Goal: Task Accomplishment & Management: Complete application form

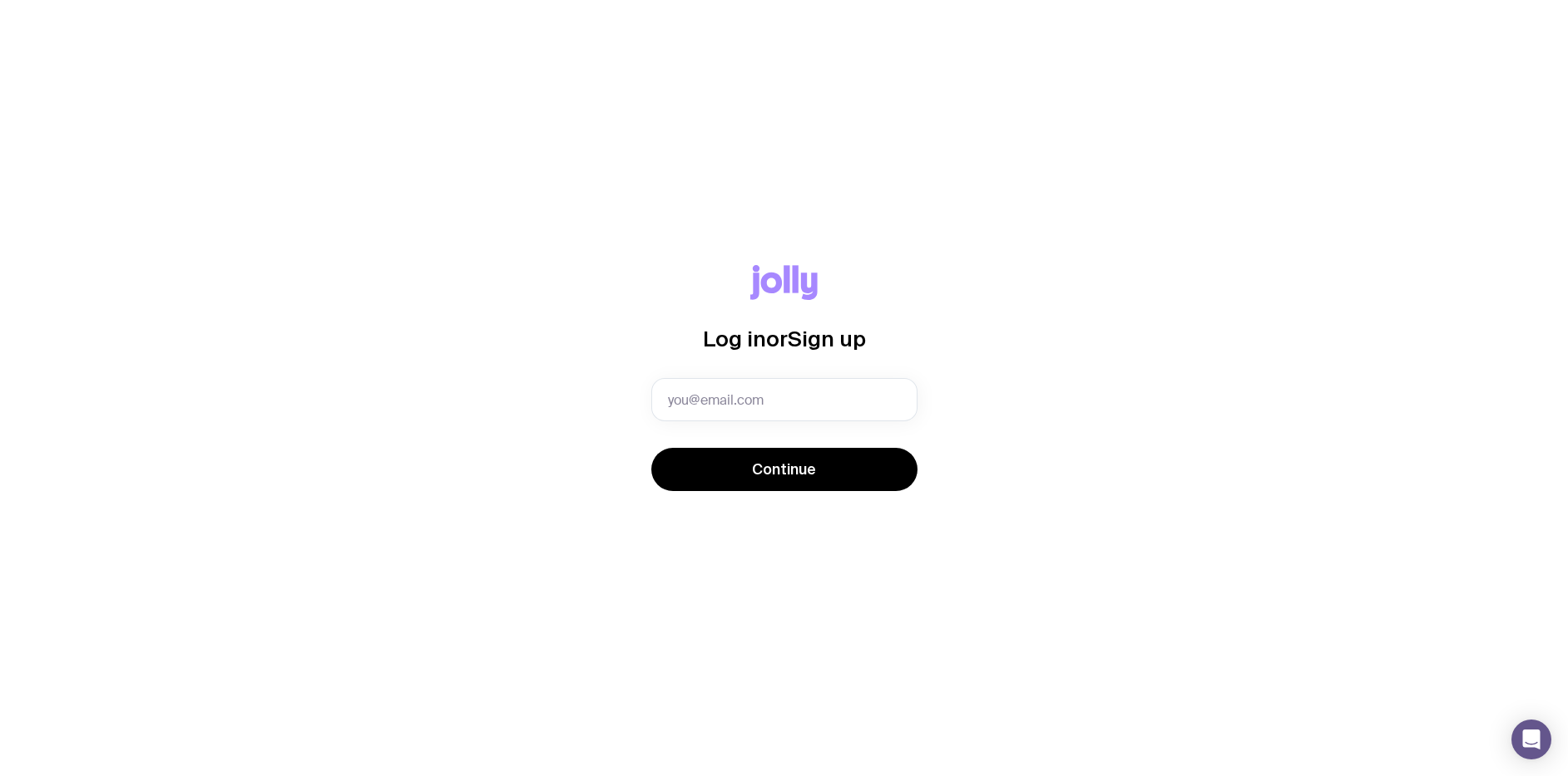
type input "[PERSON_NAME][EMAIL_ADDRESS][PERSON_NAME][DOMAIN_NAME]"
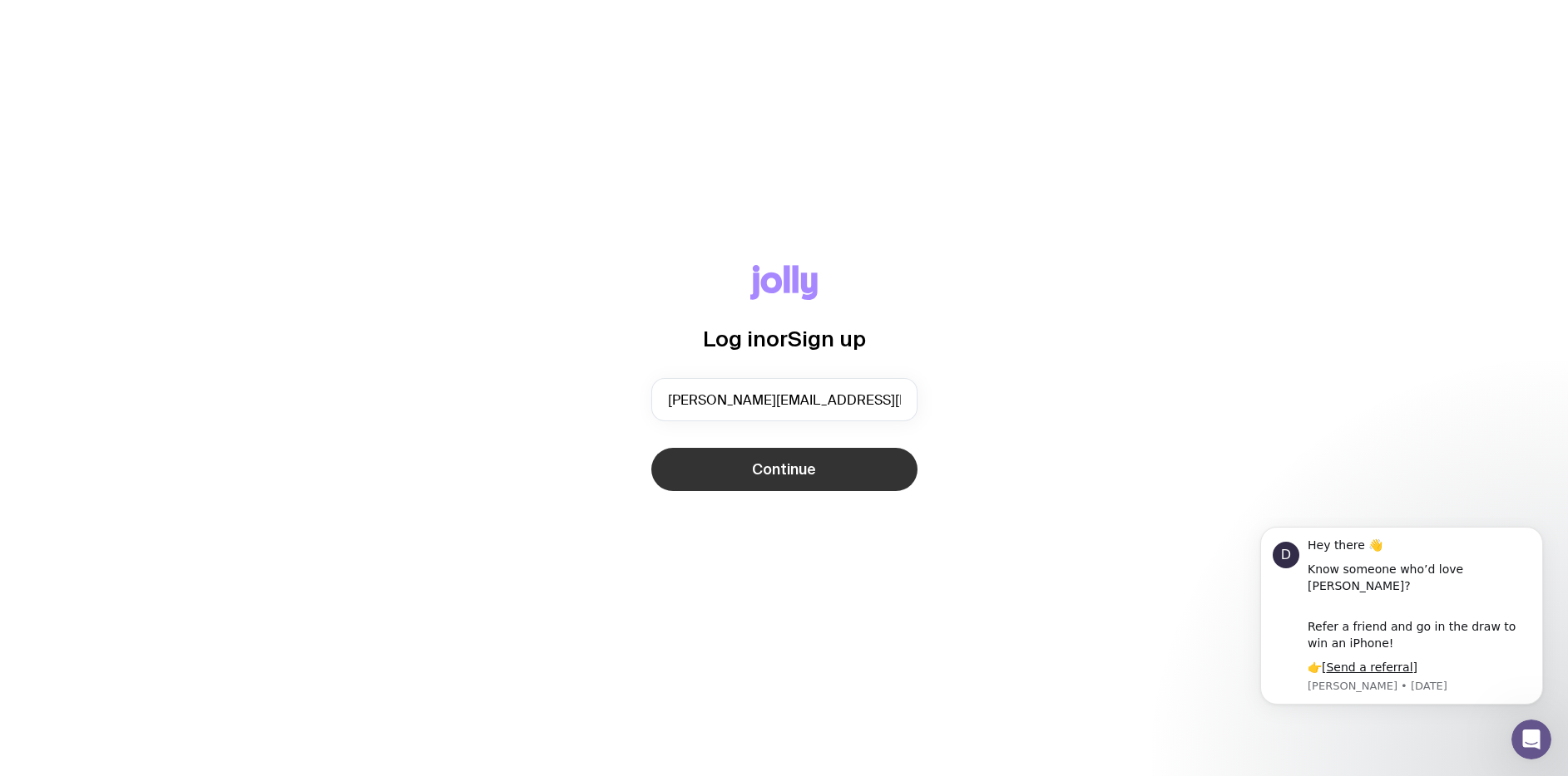
click at [794, 469] on span "Continue" at bounding box center [784, 470] width 64 height 20
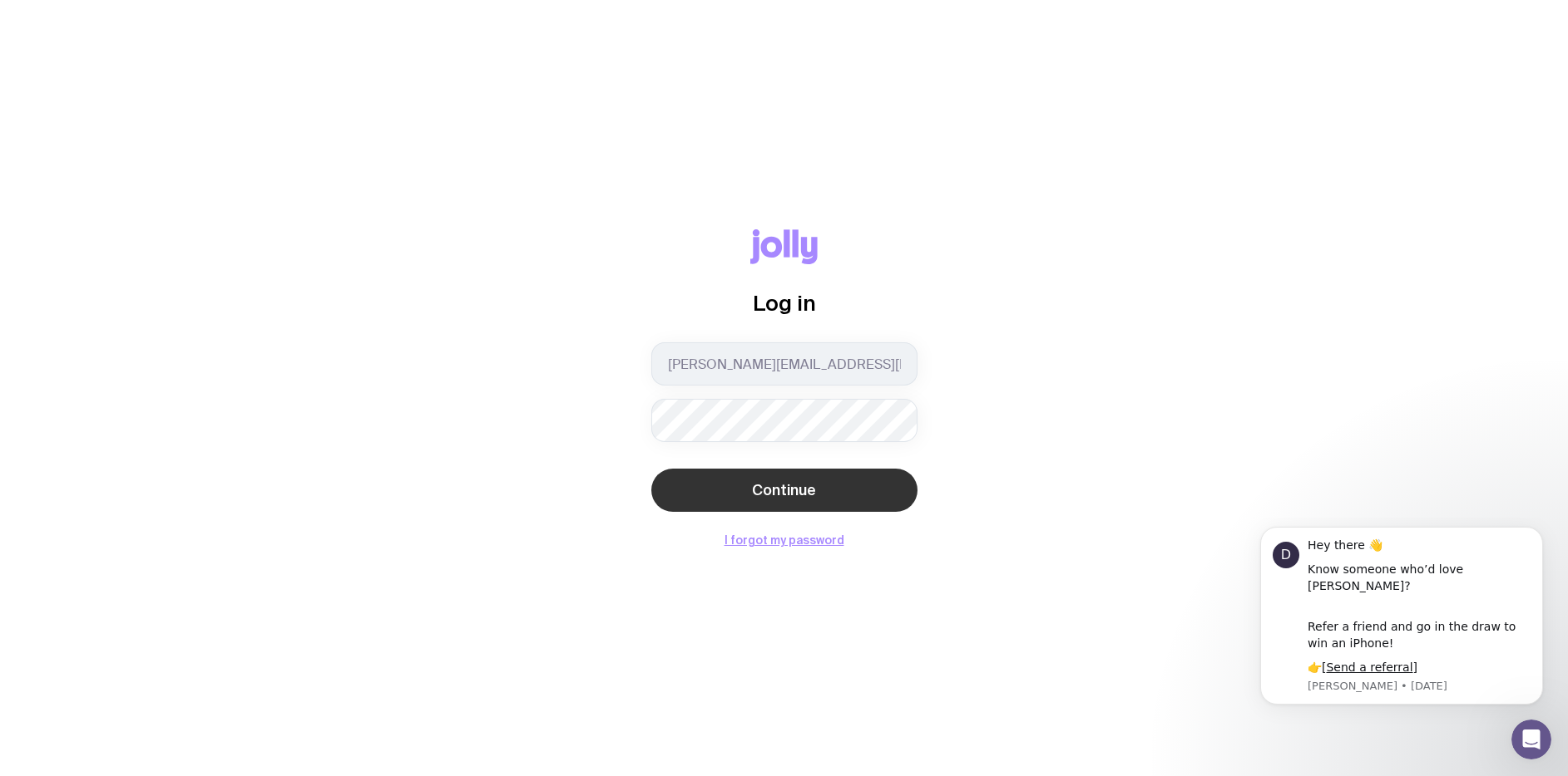
click at [798, 489] on span "Continue" at bounding box center [784, 491] width 64 height 20
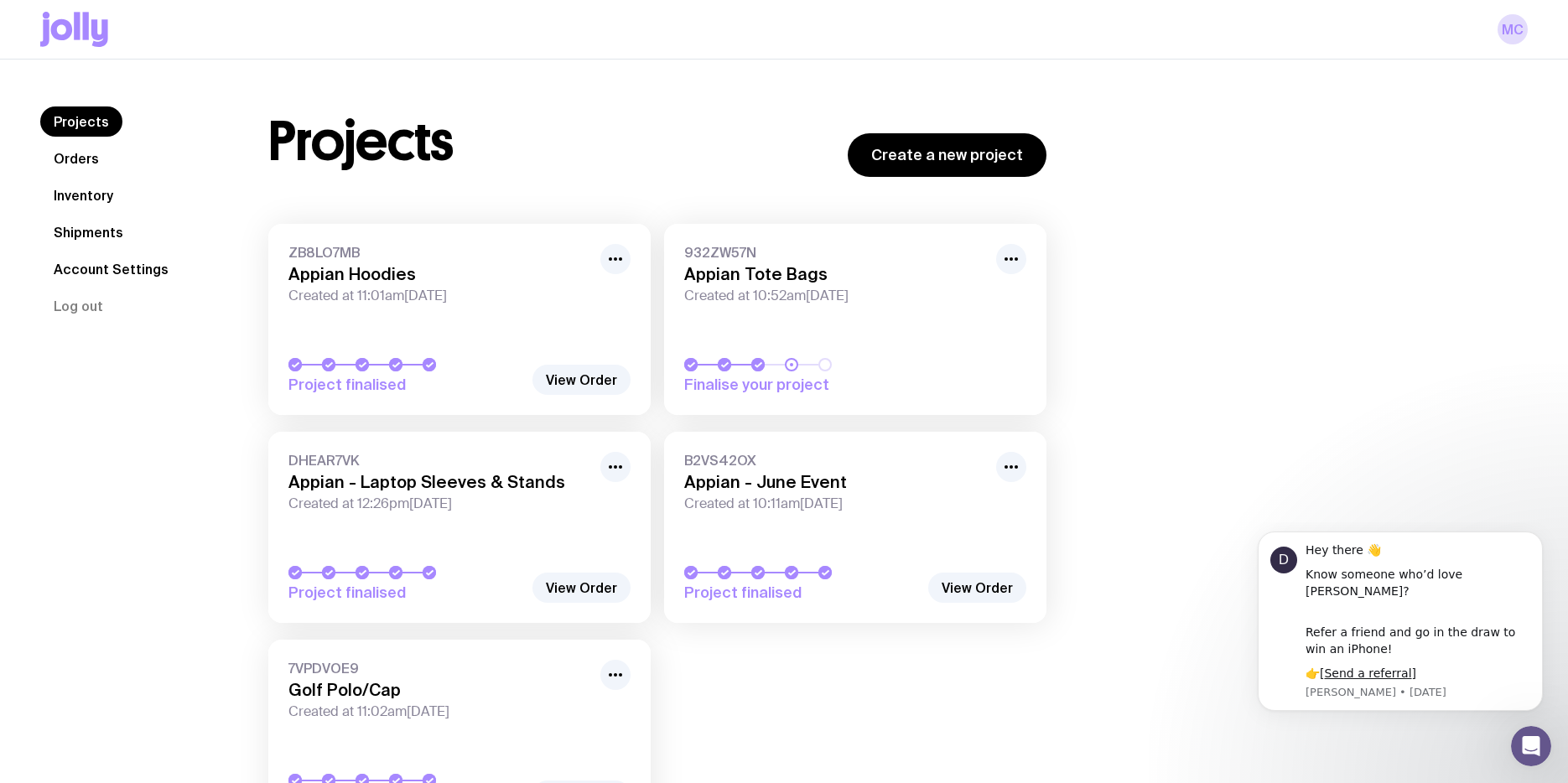
click at [1071, 154] on div "Projects Create a new project ZB8LO7MB Appian Hoodies Created at 11:01am[DATE] …" at bounding box center [657, 477] width 859 height 741
click at [1007, 154] on link "Create a new project" at bounding box center [947, 155] width 199 height 44
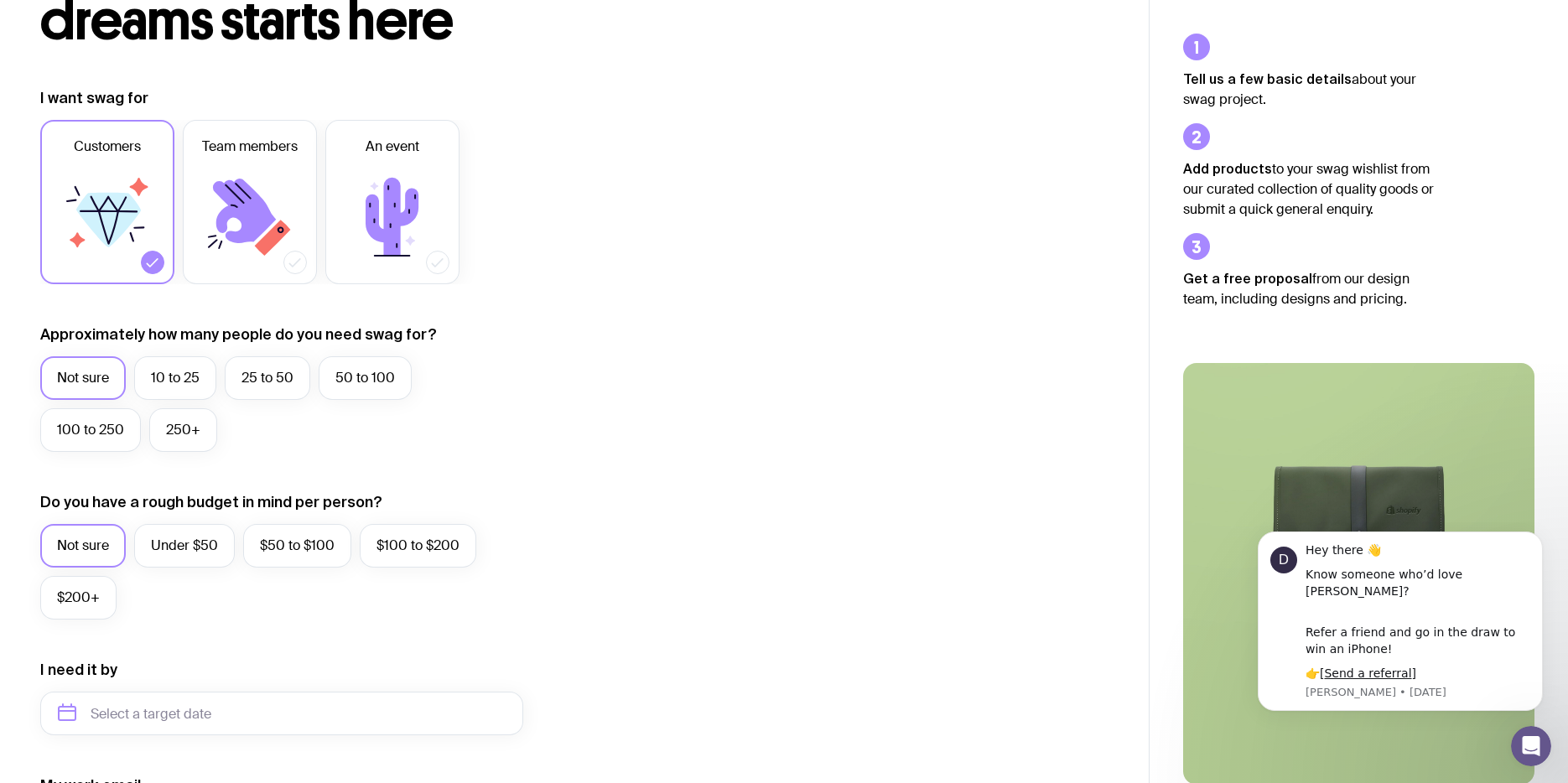
scroll to position [332, 0]
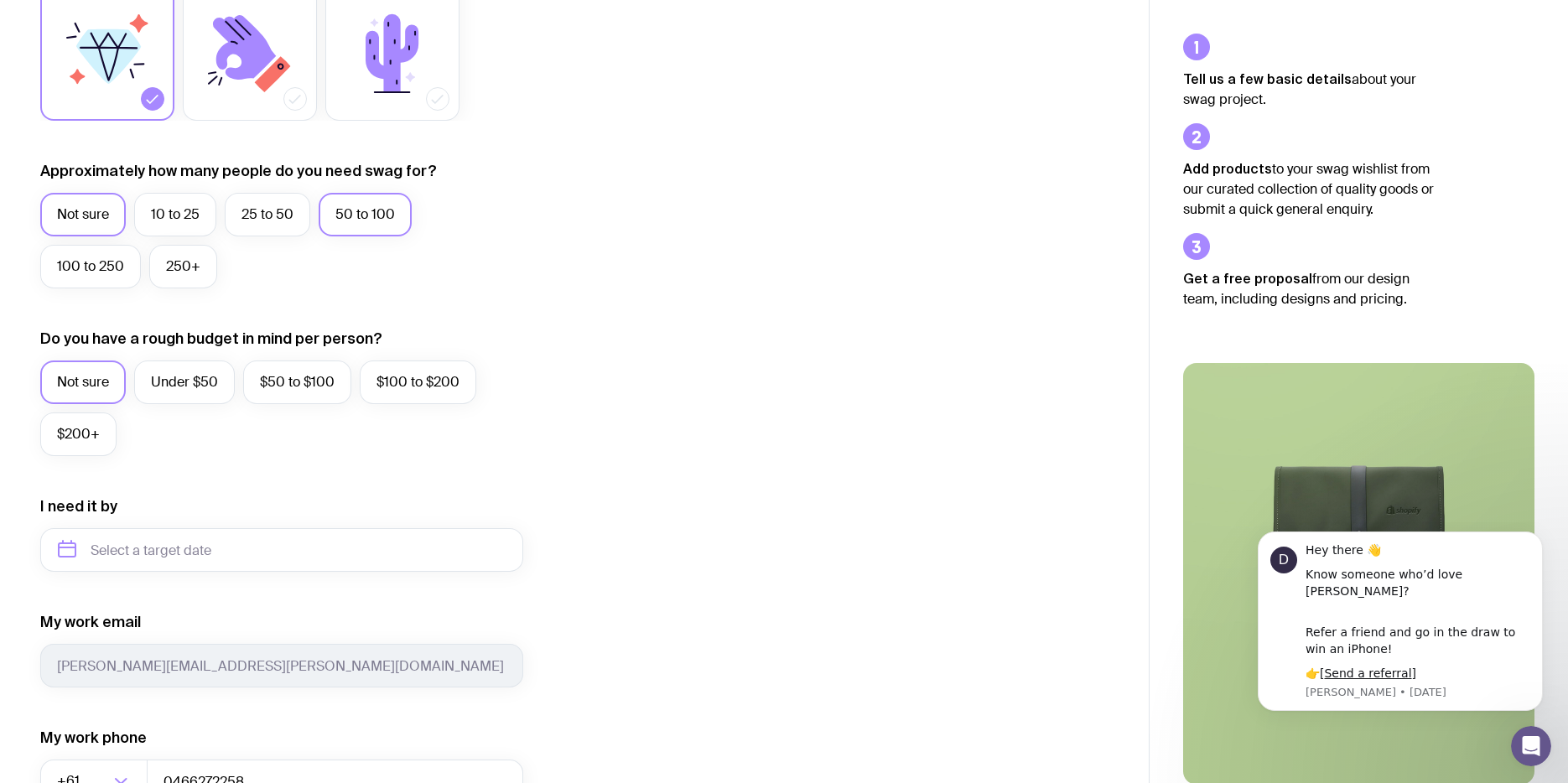
click at [383, 213] on label "50 to 100" at bounding box center [365, 214] width 93 height 44
click at [0, 0] on input "50 to 100" at bounding box center [0, 0] width 0 height 0
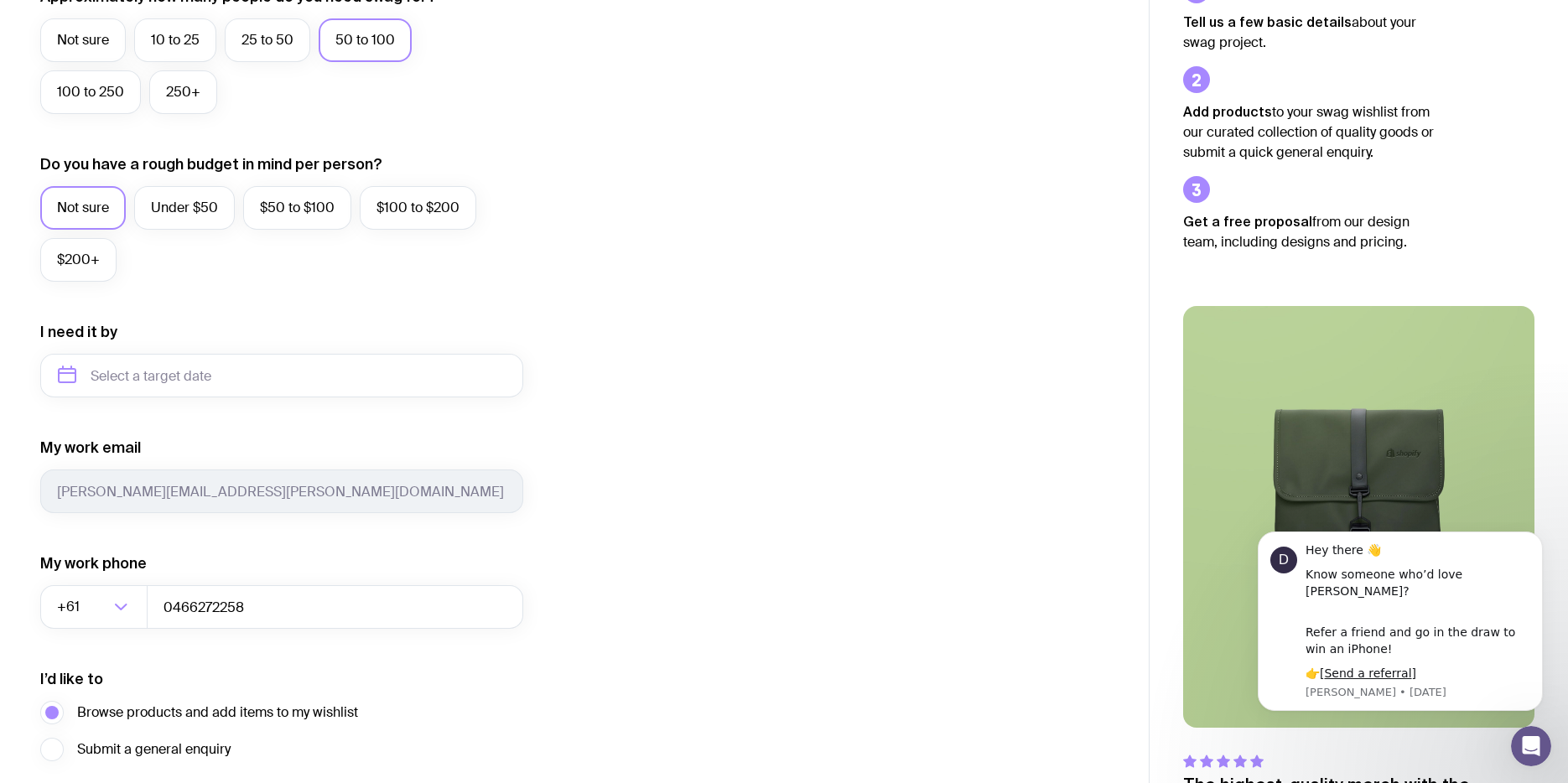
scroll to position [642, 0]
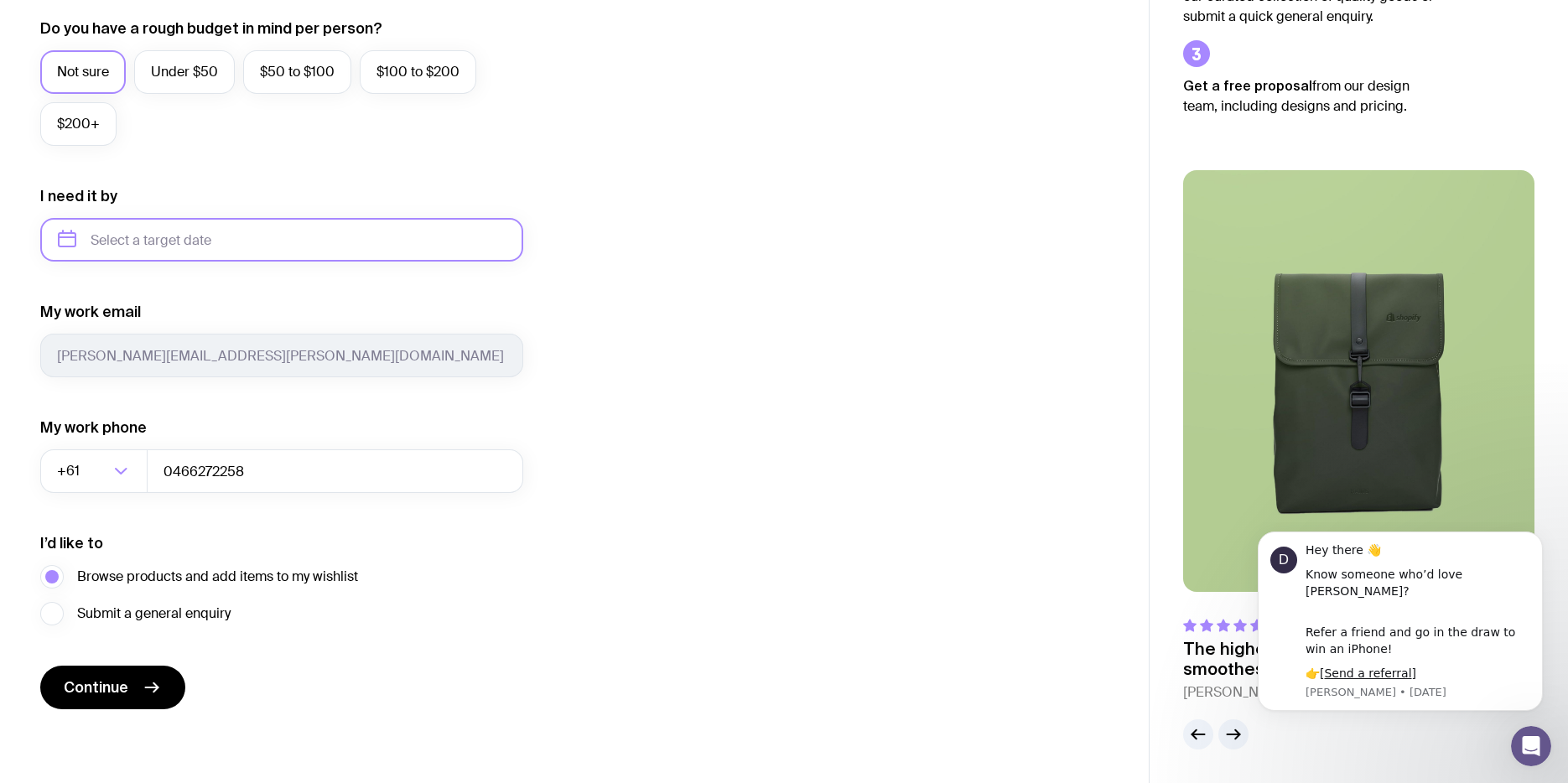
click at [254, 247] on input "text" at bounding box center [281, 240] width 483 height 44
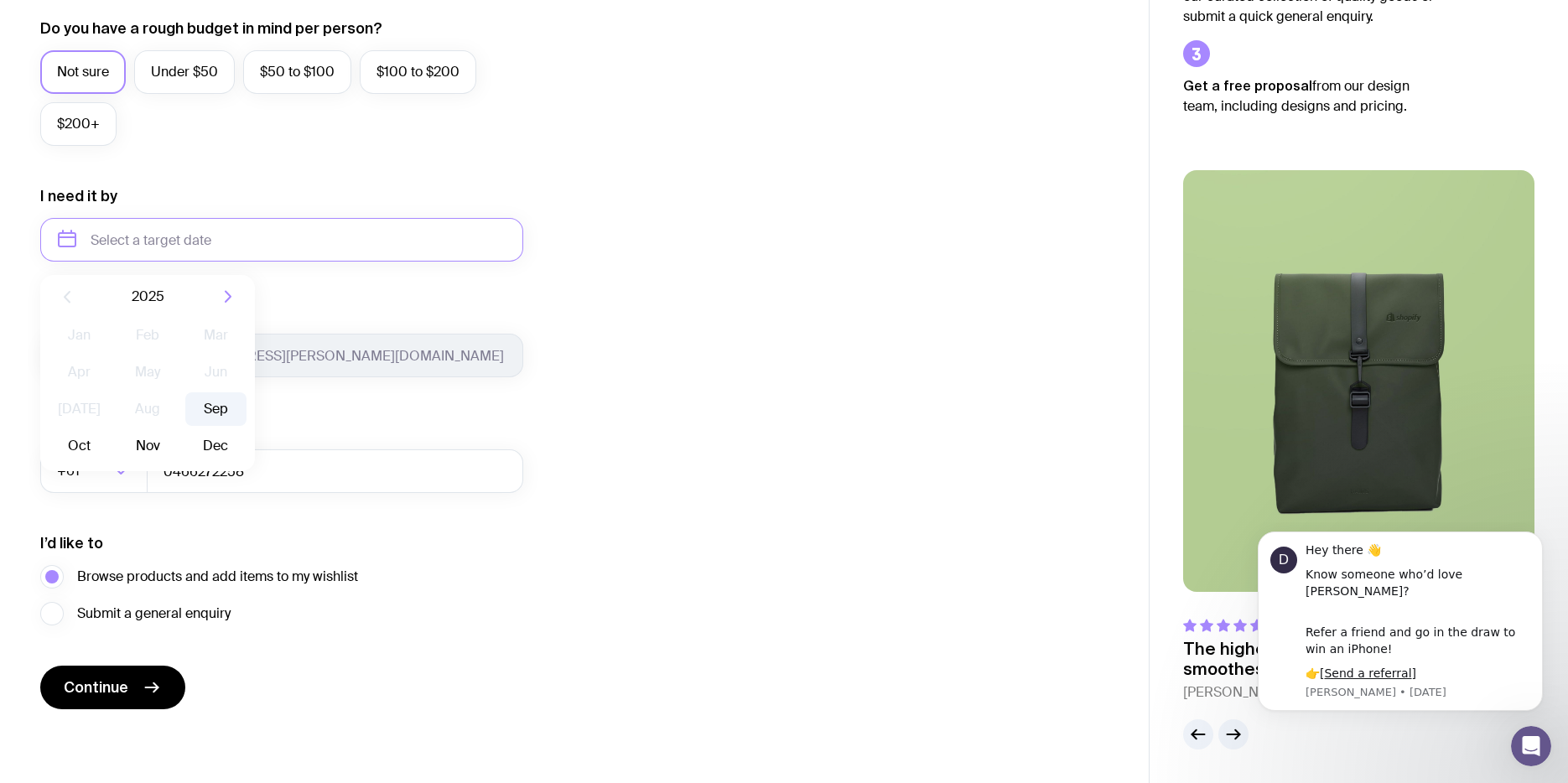
click at [110, 430] on button "Sep" at bounding box center [79, 446] width 61 height 34
type input "[DATE]"
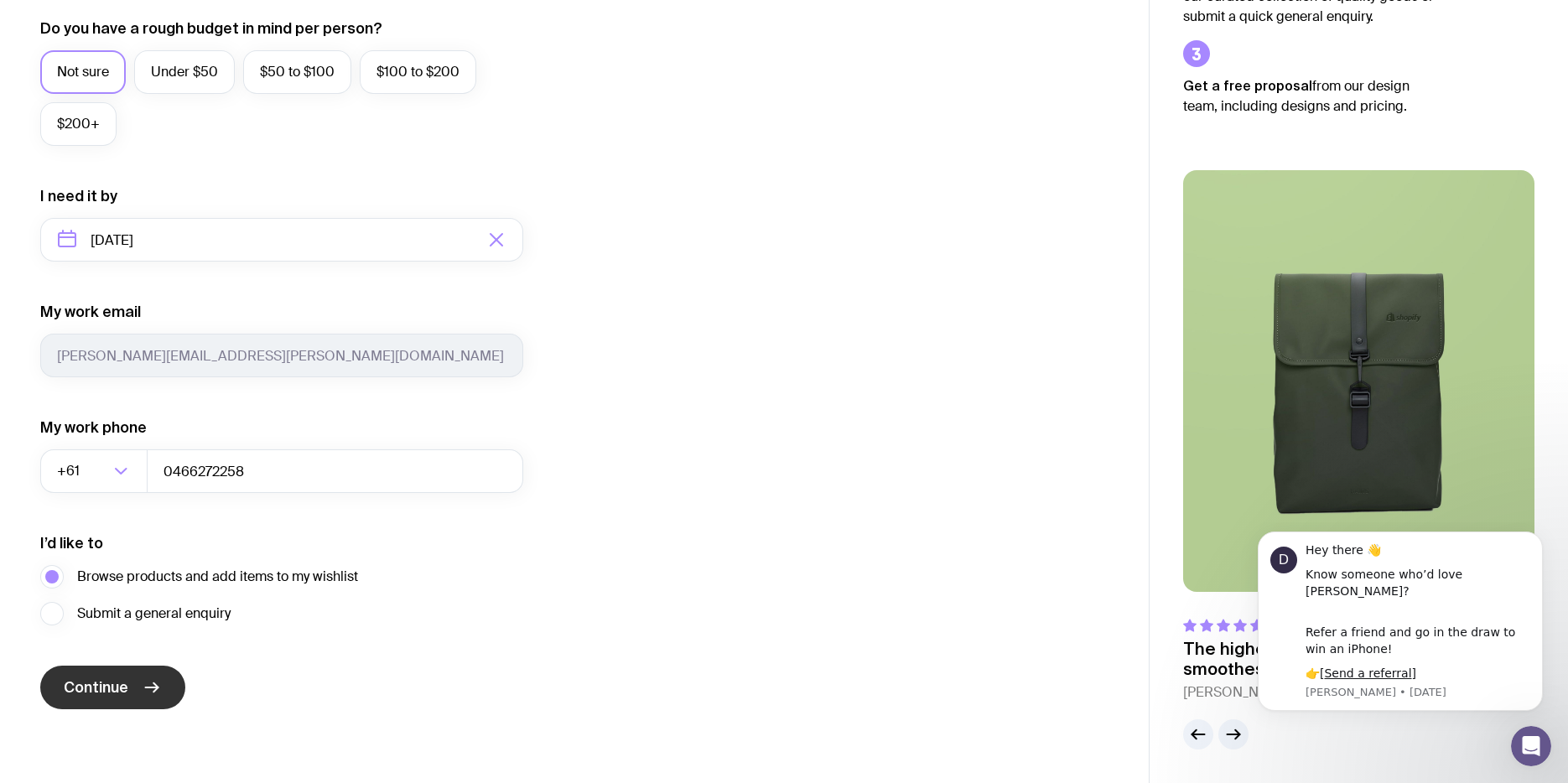
click at [149, 696] on icon "submit" at bounding box center [152, 688] width 20 height 20
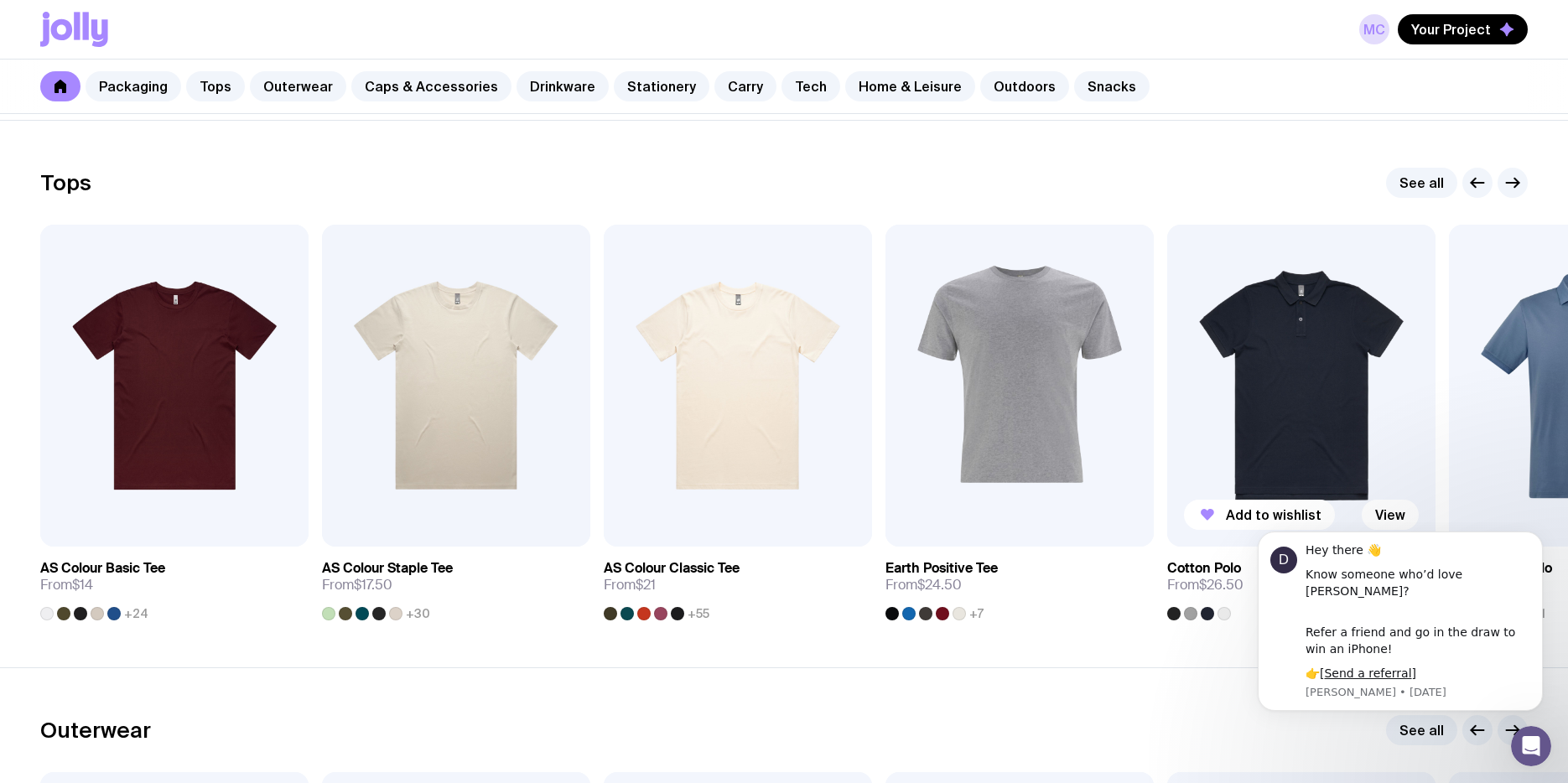
scroll to position [772, 0]
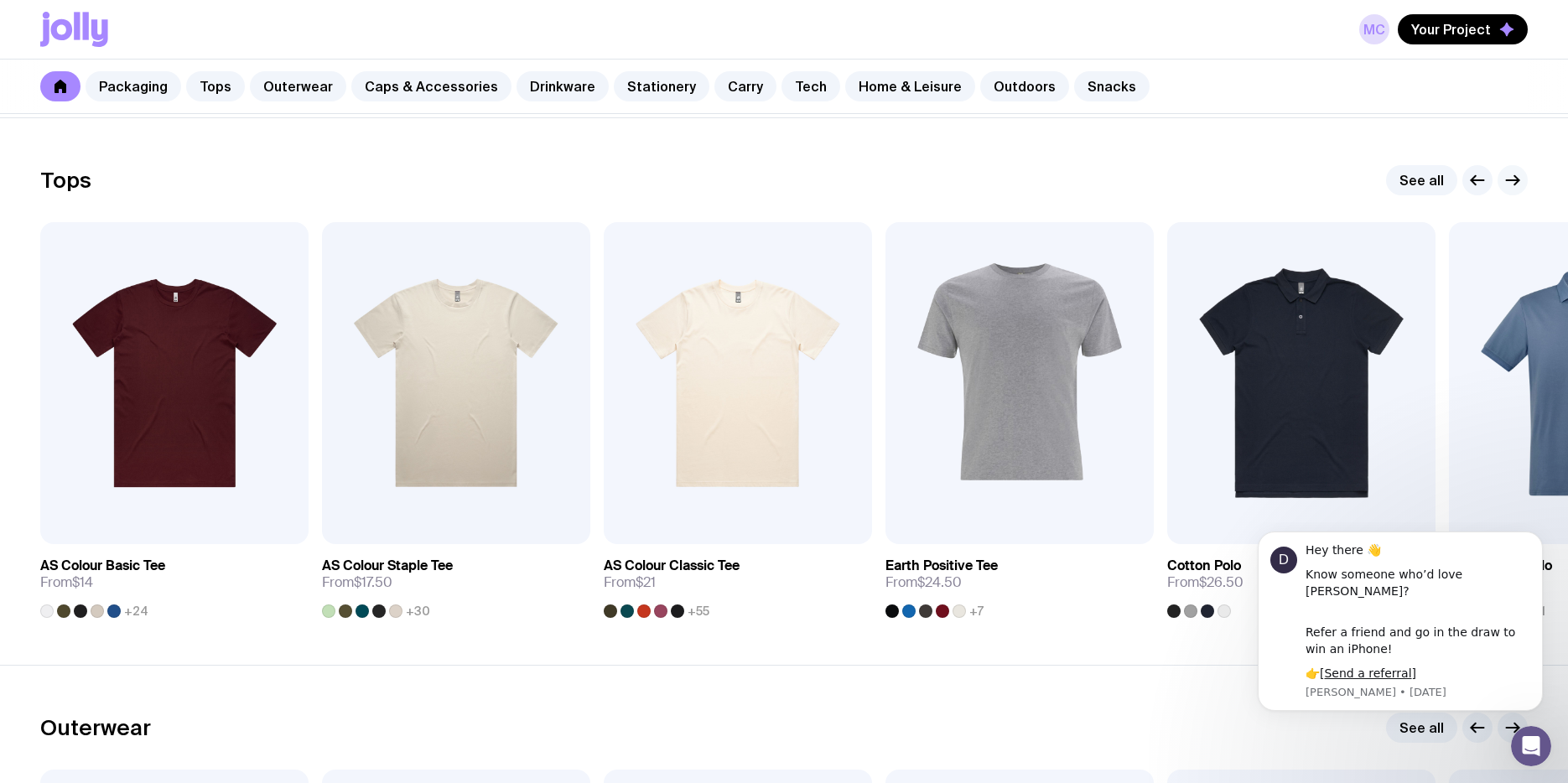
click at [1517, 173] on icon "button" at bounding box center [1513, 180] width 20 height 20
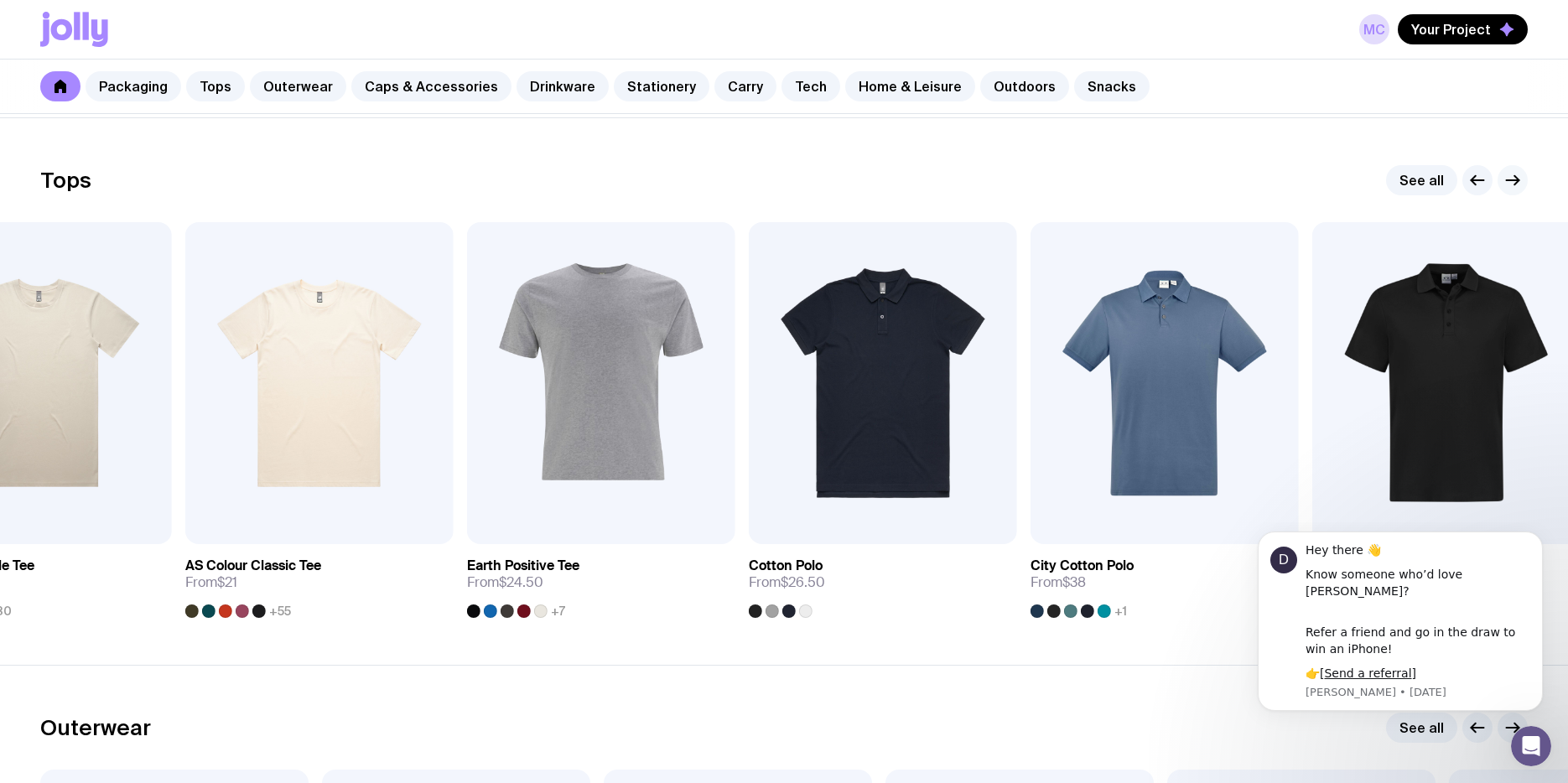
click at [1517, 173] on icon "button" at bounding box center [1513, 180] width 20 height 20
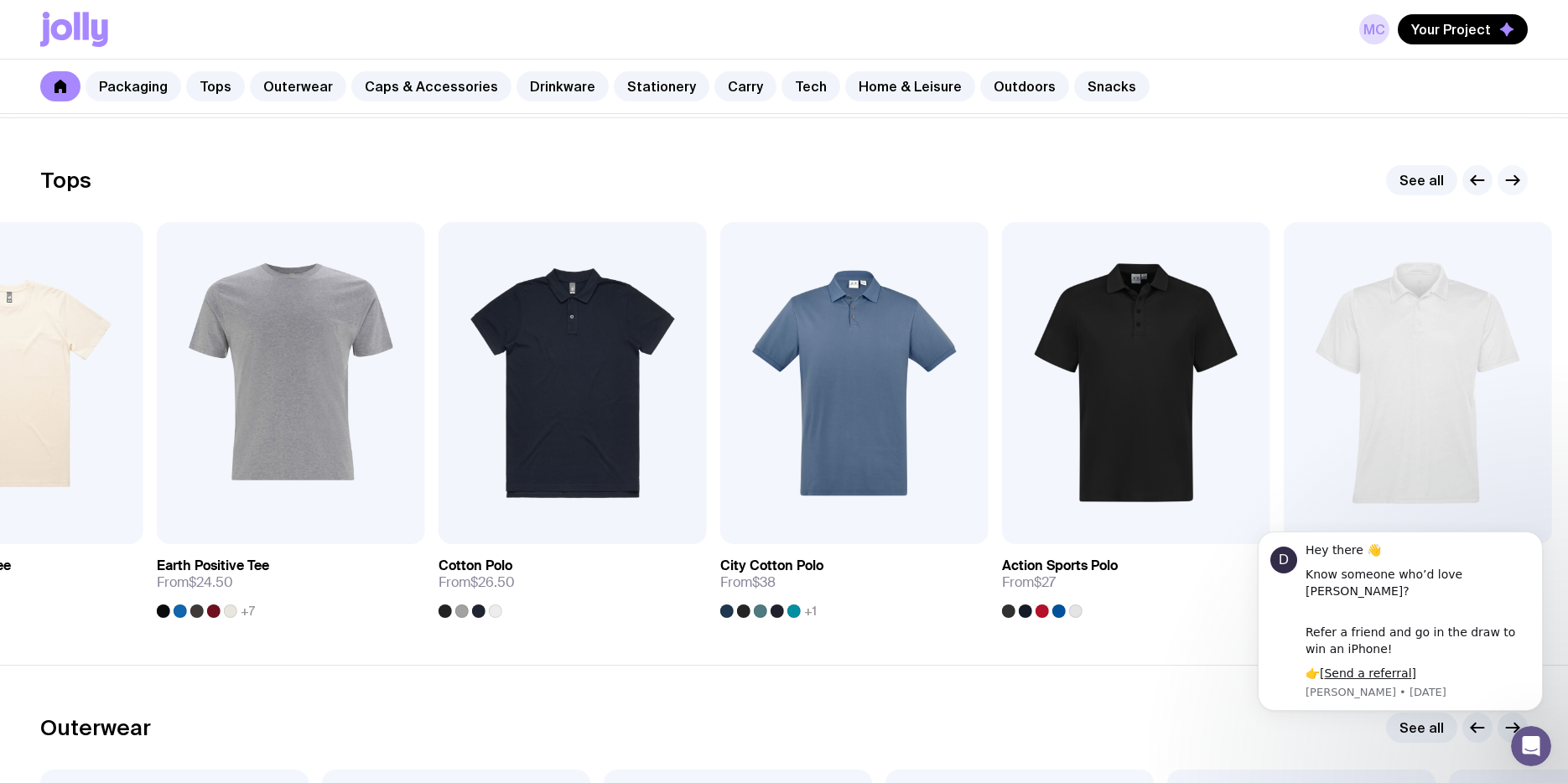
click at [1516, 174] on icon "button" at bounding box center [1513, 180] width 20 height 20
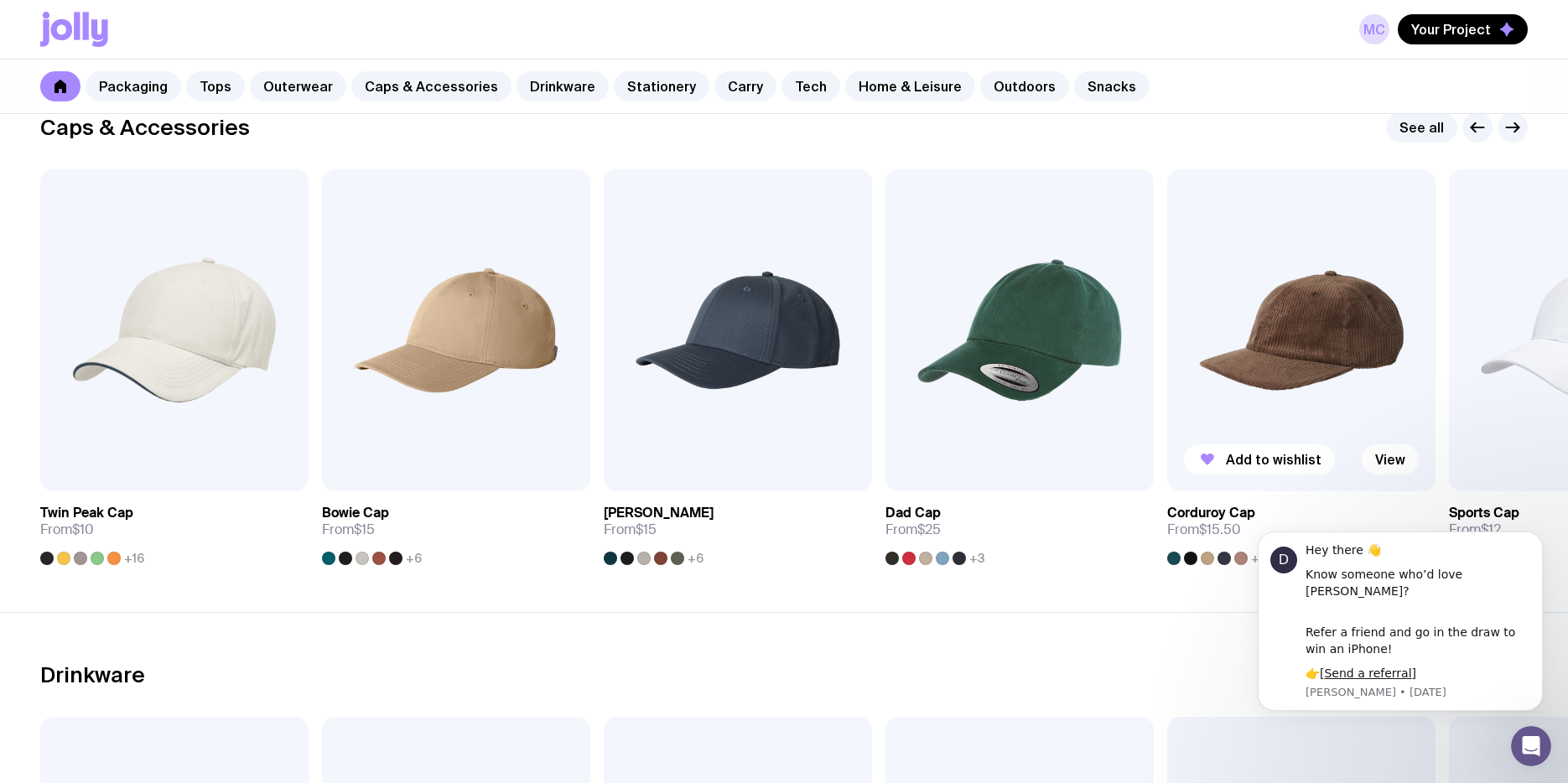
scroll to position [1784, 0]
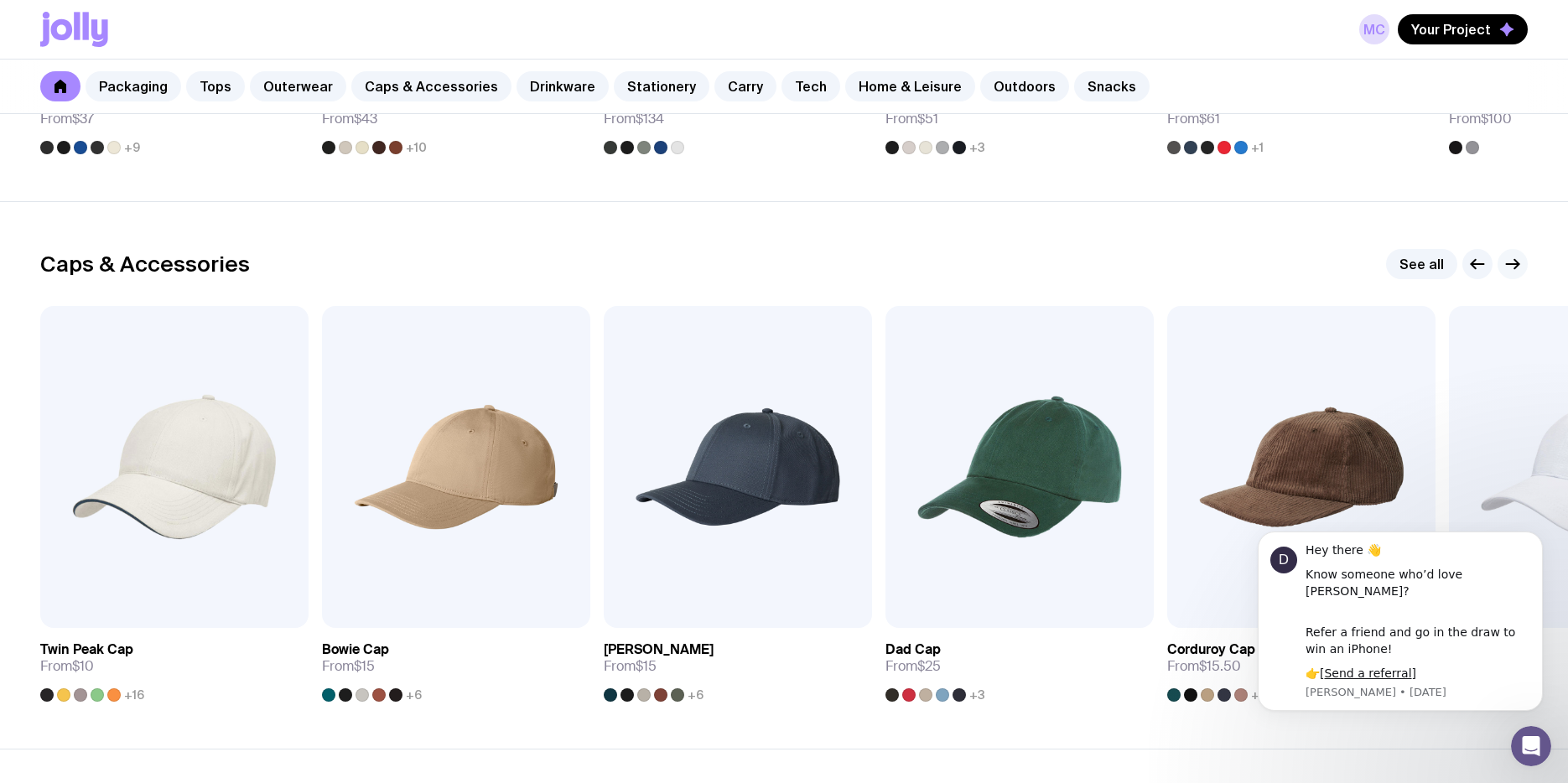
click at [1513, 264] on icon "button" at bounding box center [1513, 264] width 13 height 0
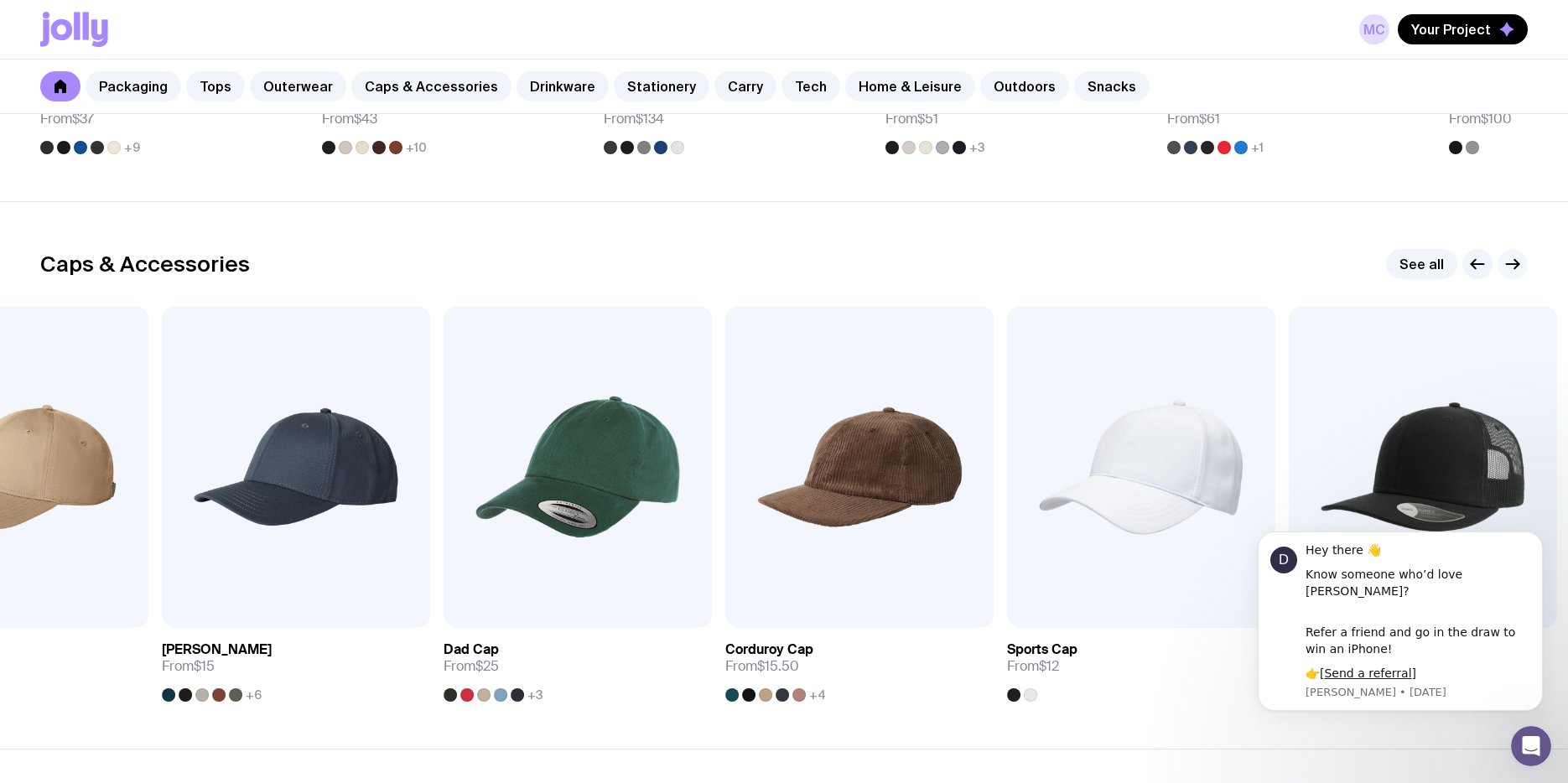
click at [1513, 264] on icon "button" at bounding box center [1513, 264] width 13 height 0
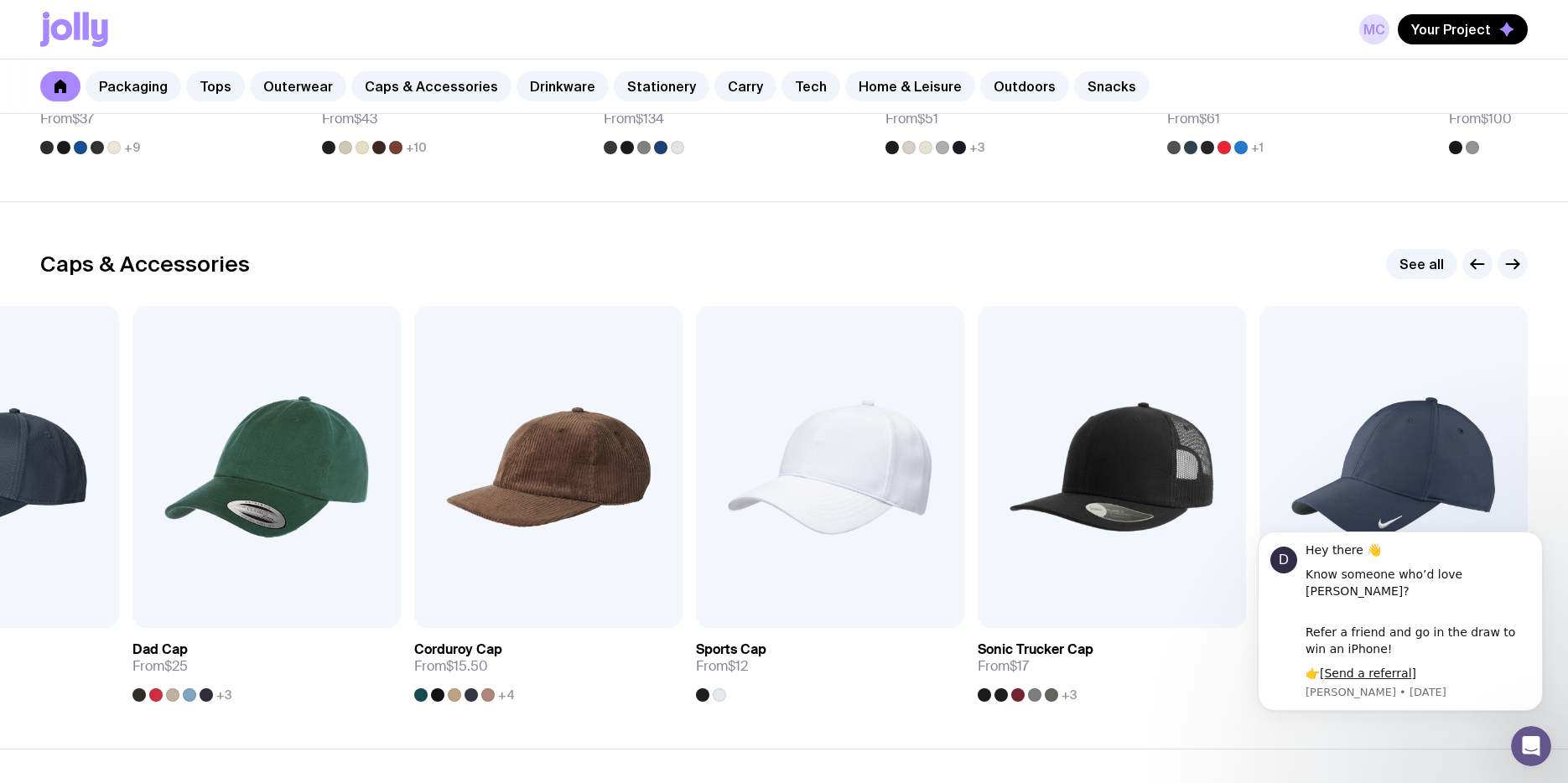
scroll to position [776, 0]
